Goal: Use online tool/utility: Utilize a website feature to perform a specific function

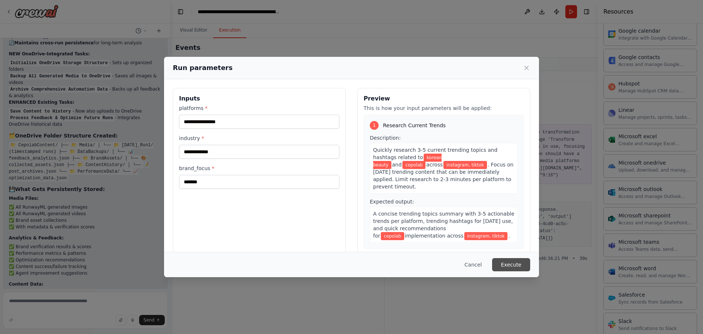
click at [514, 261] on button "Execute" at bounding box center [511, 264] width 38 height 13
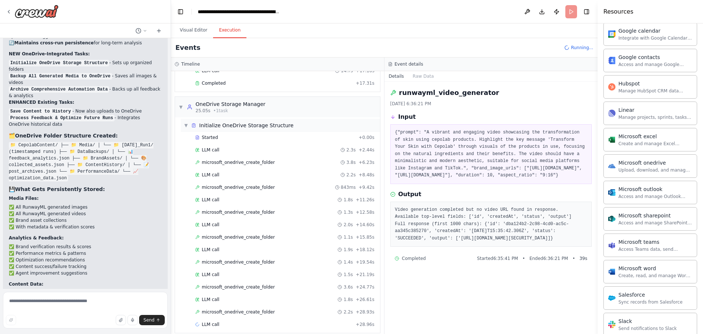
scroll to position [90, 0]
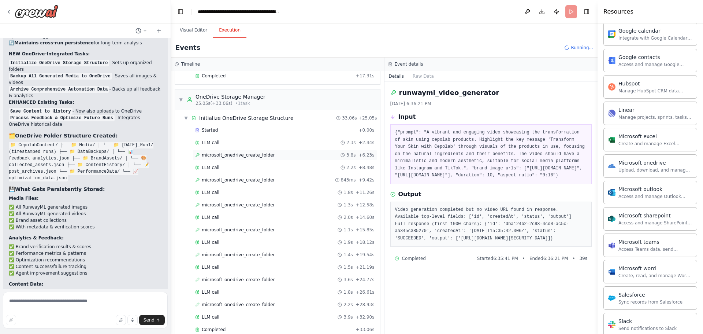
click at [248, 157] on span "microsoft_onedrive_create_folder" at bounding box center [238, 155] width 73 height 6
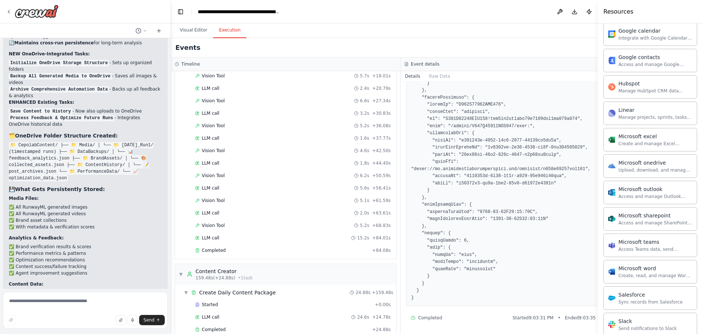
scroll to position [668, 0]
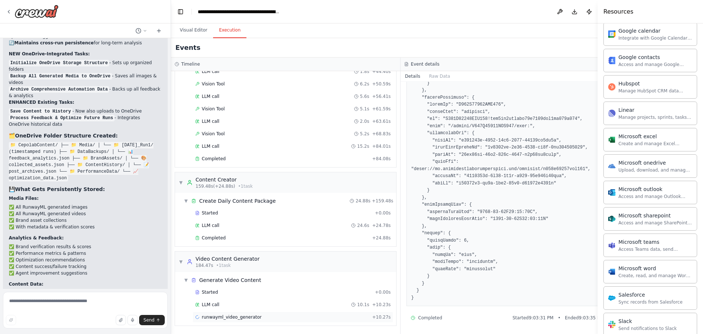
click at [222, 316] on span "runwayml_video_generator" at bounding box center [232, 317] width 60 height 6
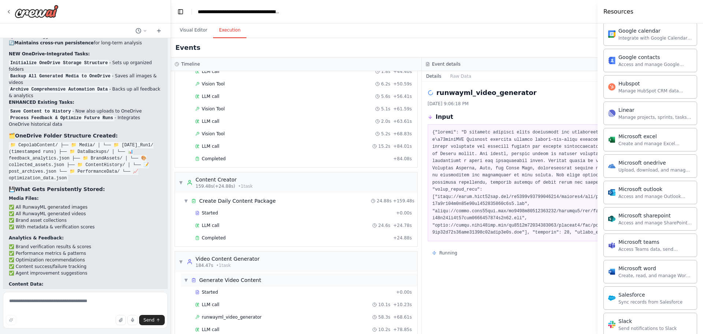
scroll to position [705, 0]
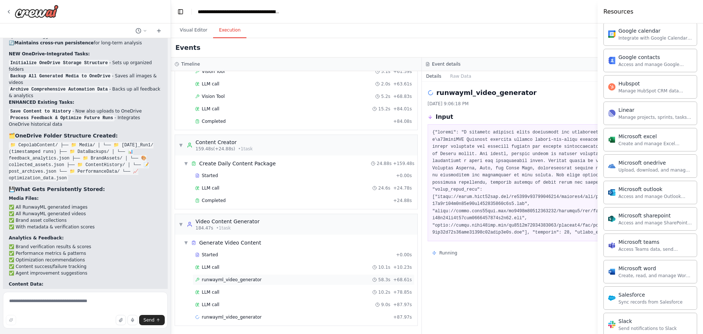
click at [244, 277] on span "runwayml_video_generator" at bounding box center [232, 279] width 60 height 6
click at [248, 321] on div "runwayml_video_generator + 87.97s" at bounding box center [304, 316] width 222 height 11
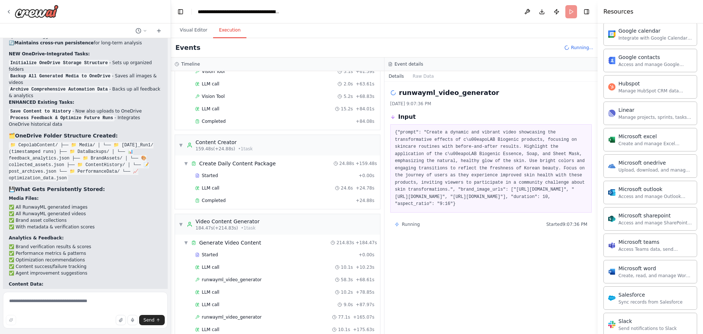
scroll to position [846, 0]
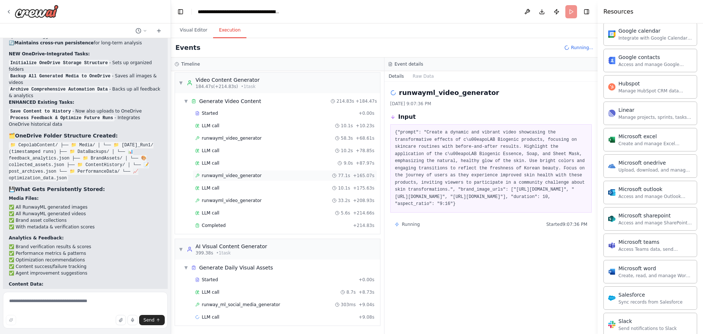
click at [241, 177] on span "runwayml_video_generator" at bounding box center [232, 175] width 60 height 6
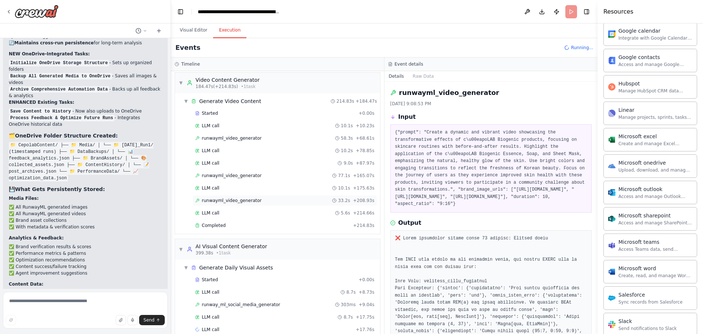
click at [236, 201] on span "runwayml_video_generator" at bounding box center [232, 200] width 60 height 6
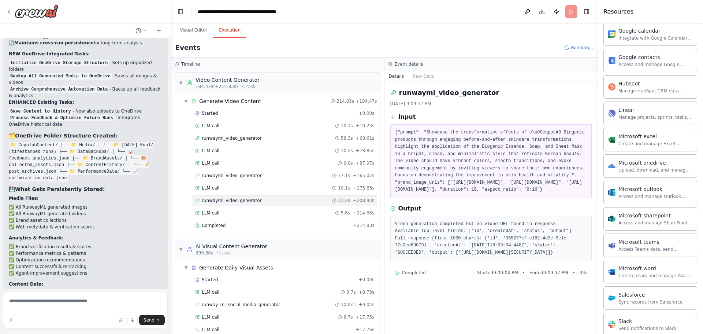
scroll to position [859, 0]
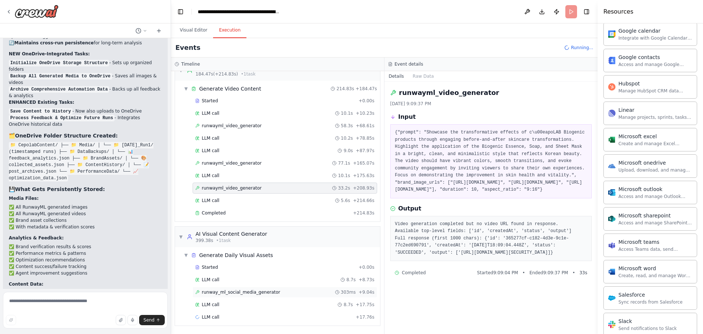
click at [223, 291] on span "runway_ml_social_media_generator" at bounding box center [241, 292] width 78 height 6
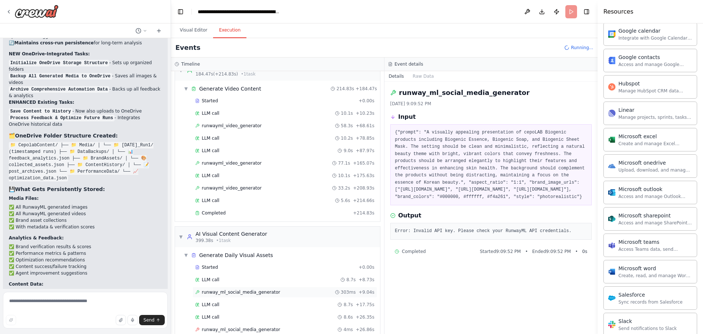
scroll to position [908, 0]
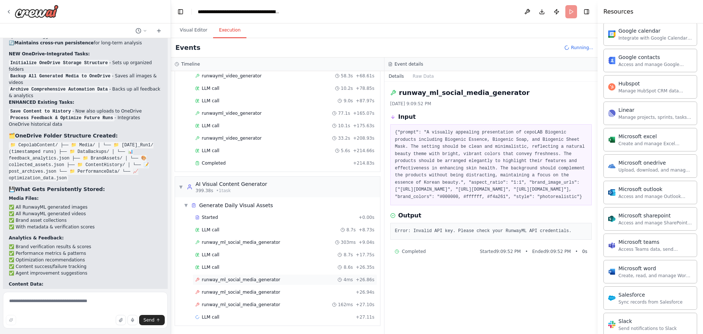
click at [230, 280] on span "runway_ml_social_media_generator" at bounding box center [241, 279] width 78 height 6
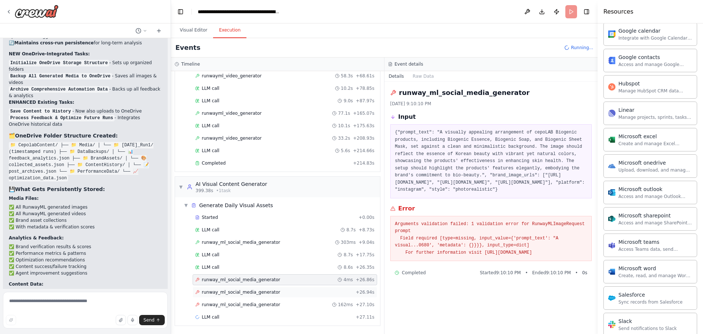
click at [232, 291] on span "runway_ml_social_media_generator" at bounding box center [241, 292] width 78 height 6
click at [220, 305] on span "runway_ml_social_media_generator" at bounding box center [241, 304] width 78 height 6
click at [218, 315] on div "LLM call + 27.11s" at bounding box center [284, 317] width 179 height 6
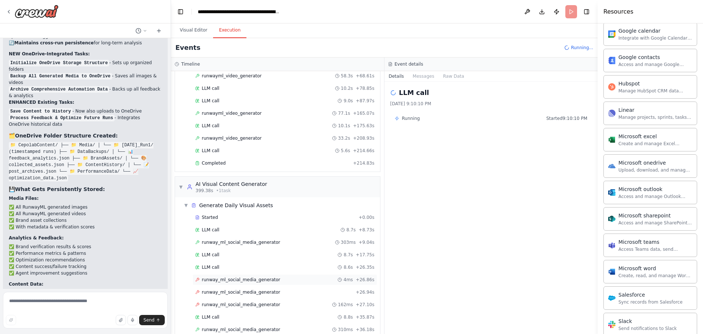
click at [241, 277] on span "runway_ml_social_media_generator" at bounding box center [241, 279] width 78 height 6
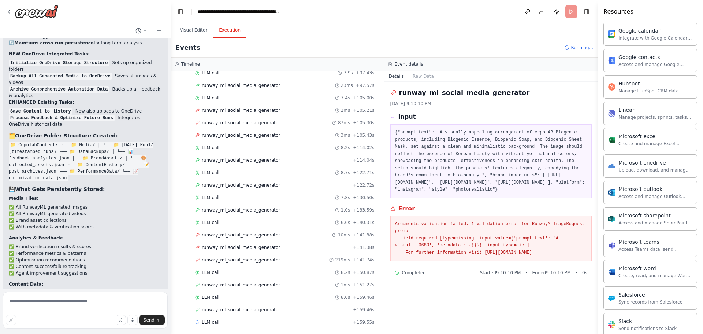
scroll to position [1315, 0]
click at [237, 88] on div "runway_ml_social_media_generator 23ms + 97.57s" at bounding box center [285, 84] width 185 height 11
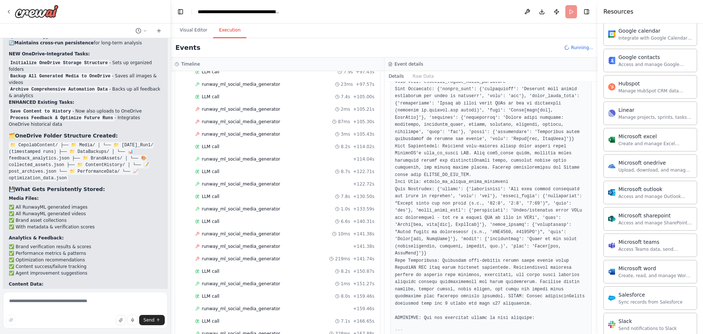
scroll to position [192, 0]
click at [227, 260] on span "runway_ml_social_media_generator" at bounding box center [241, 259] width 78 height 6
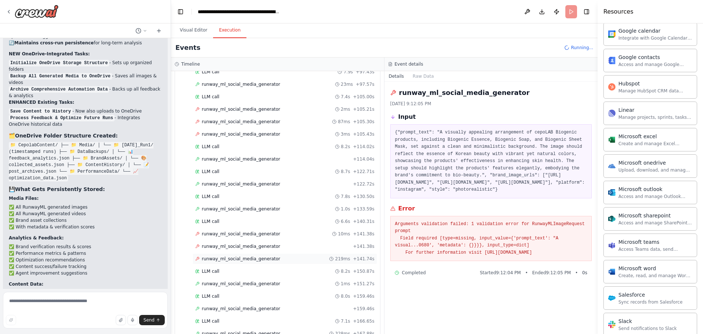
scroll to position [1394, 0]
